Goal: Use online tool/utility

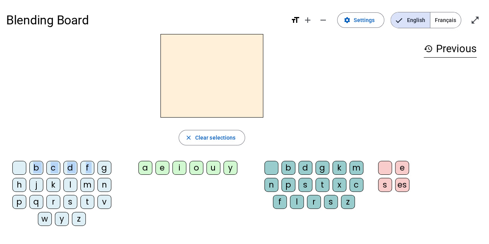
drag, startPoint x: 101, startPoint y: 166, endPoint x: 194, endPoint y: 87, distance: 122.4
click at [194, 87] on div "close Clear selections b c d f g h j k l m n p q r s t v w y z a e i o u y b d …" at bounding box center [212, 133] width 412 height 198
click at [106, 170] on div "g" at bounding box center [105, 168] width 14 height 14
click at [143, 165] on div "a" at bounding box center [146, 168] width 14 height 14
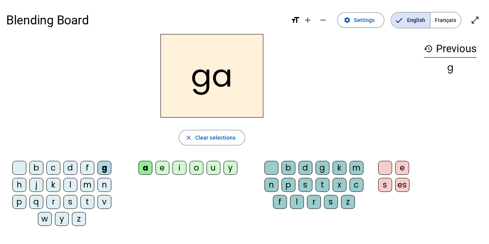
click at [102, 169] on div "g" at bounding box center [105, 168] width 14 height 14
click at [161, 167] on div "e" at bounding box center [163, 168] width 14 height 14
click at [162, 169] on div "e" at bounding box center [163, 168] width 14 height 14
click at [87, 168] on div "f" at bounding box center [87, 168] width 14 height 14
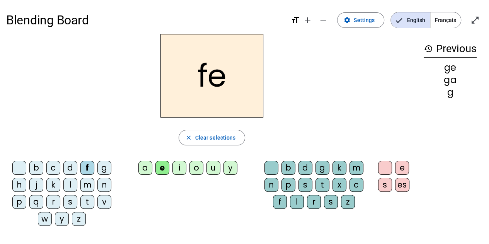
click at [70, 168] on div "d" at bounding box center [70, 168] width 14 height 14
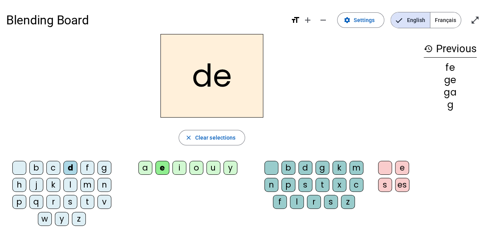
click at [67, 183] on div "l" at bounding box center [70, 185] width 14 height 14
